Goal: Task Accomplishment & Management: Manage account settings

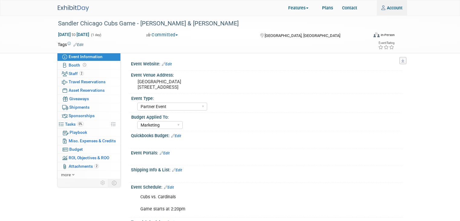
select select "Partner Event"
select select "Marketing"
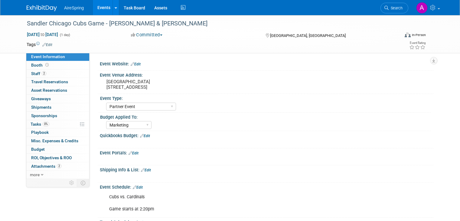
select select "Partner Event"
select select "Marketing"
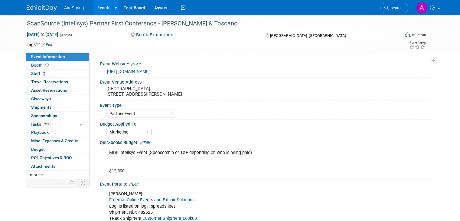
select select "Partner Event"
select select "Marketing"
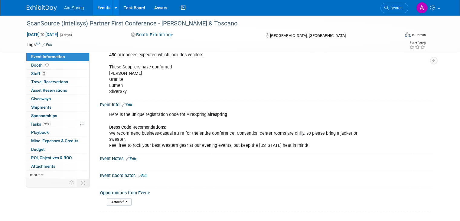
click at [93, 4] on link "Events" at bounding box center [104, 7] width 22 height 15
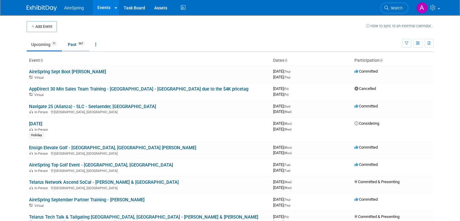
click at [71, 51] on li "Past 967" at bounding box center [76, 45] width 26 height 13
click at [69, 46] on link "Past 967" at bounding box center [76, 44] width 26 height 11
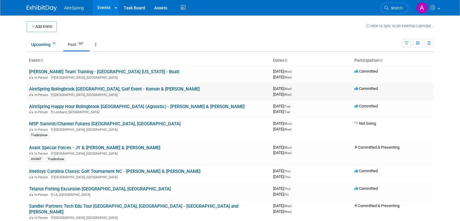
click at [123, 88] on link "AireSpring Bolingbrook [GEOGRAPHIC_DATA], Golf Event - Komon & [PERSON_NAME]" at bounding box center [114, 88] width 171 height 5
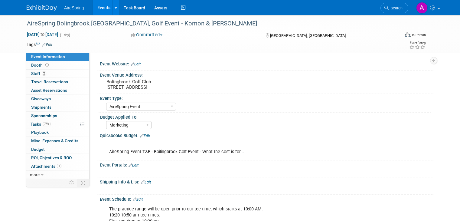
select select "AireSpring Event"
select select "Marketing"
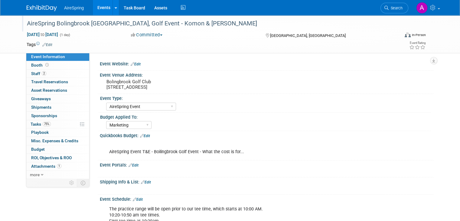
click at [44, 25] on div "AireSpring Bolingbrook IL, Golf Event - Komon & Sullivan" at bounding box center [208, 23] width 367 height 11
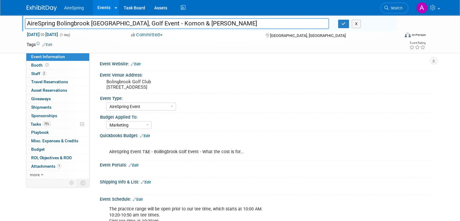
click at [44, 25] on input "AireSpring Bolingbrook IL, Golf Event - Komon & Sullivan" at bounding box center [177, 23] width 304 height 11
